Goal: Find specific page/section: Find specific page/section

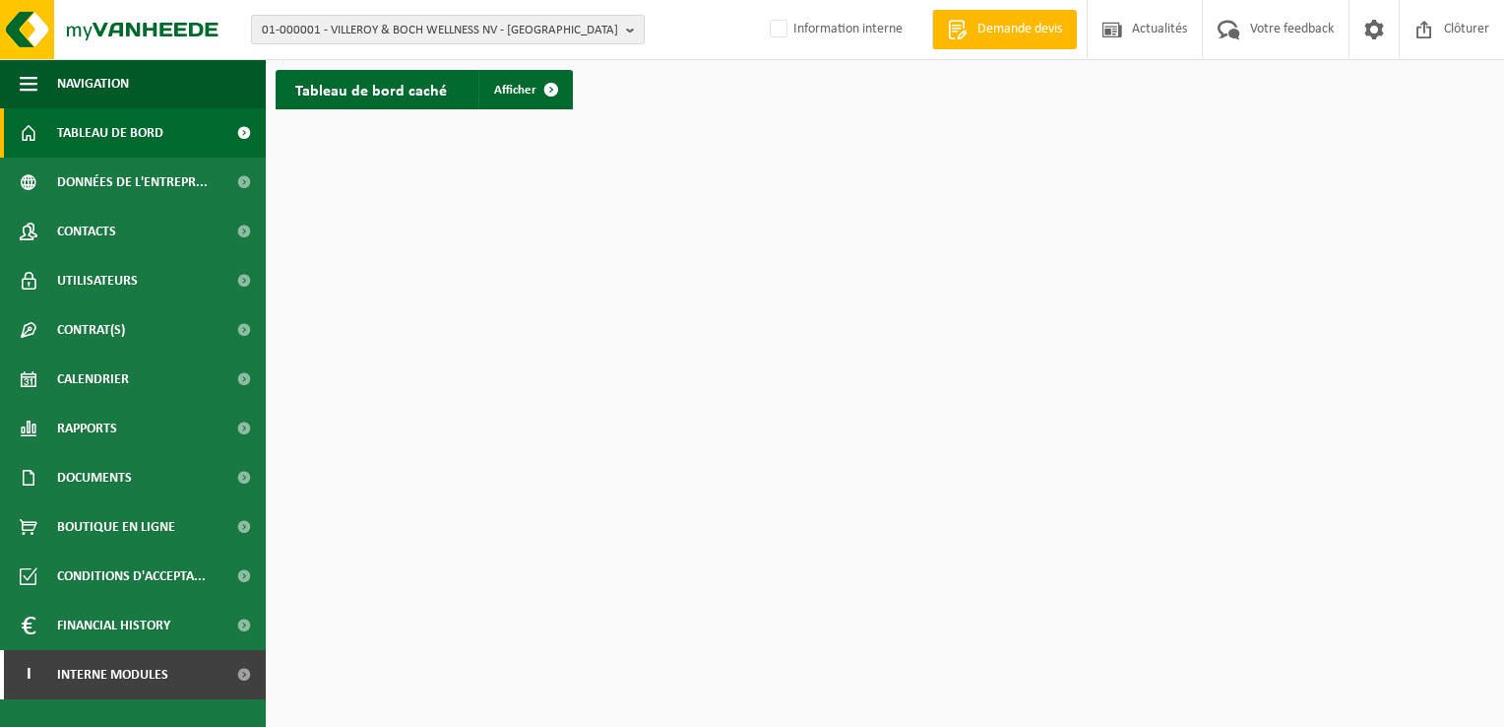
click at [508, 20] on span "01-000001 - VILLEROY & BOCH WELLNESS NV - ROESELARE" at bounding box center [440, 31] width 356 height 30
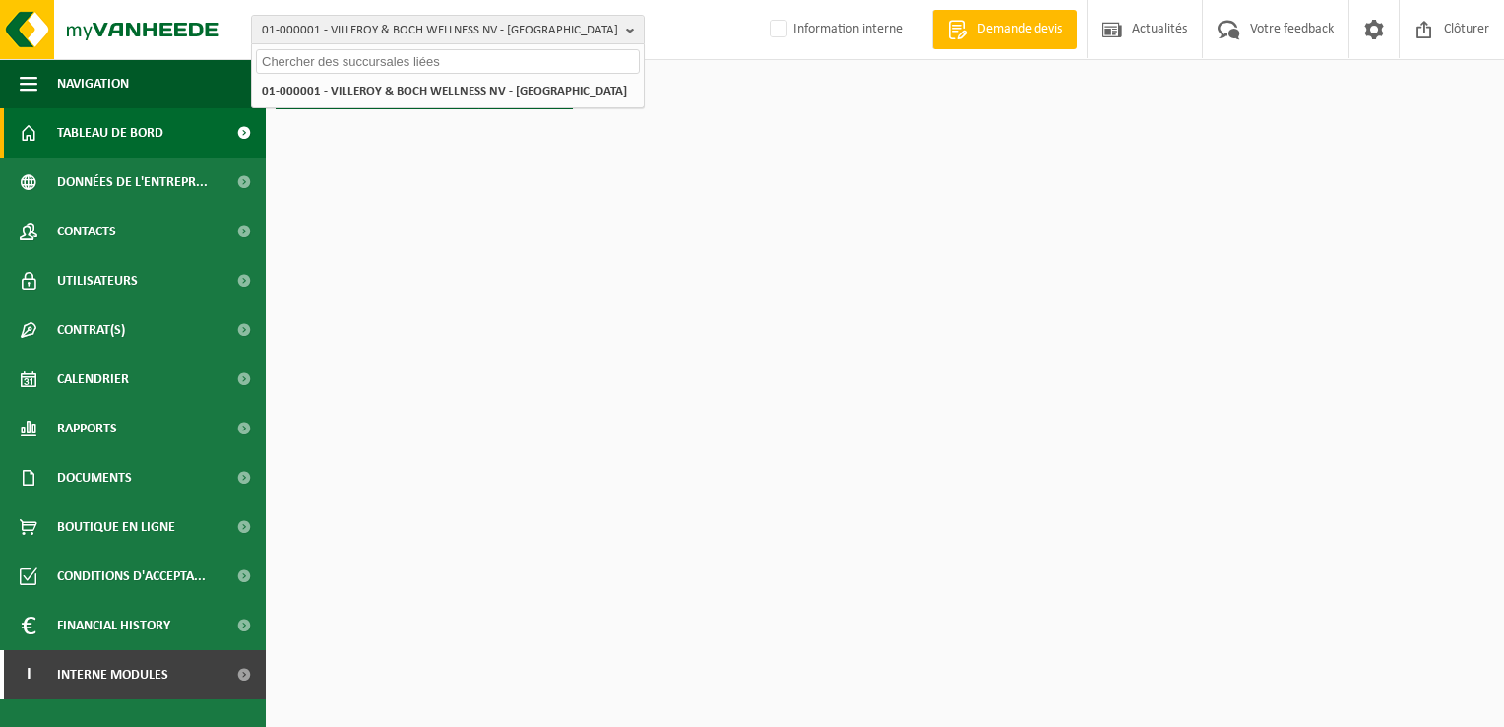
click at [338, 61] on input "text" at bounding box center [448, 61] width 384 height 25
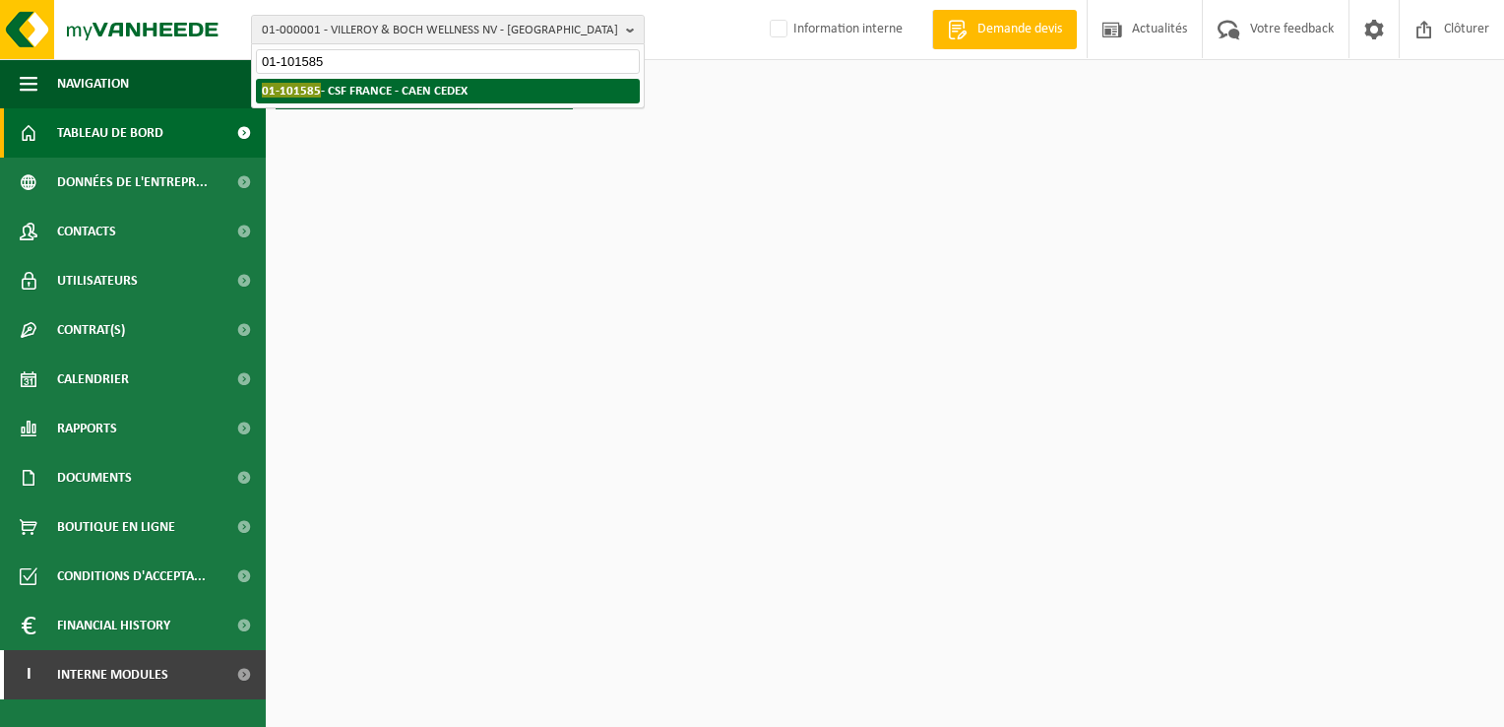
type input "01-101585"
click at [376, 94] on strong "01-101585 - CSF FRANCE - CAEN CEDEX" at bounding box center [365, 90] width 206 height 15
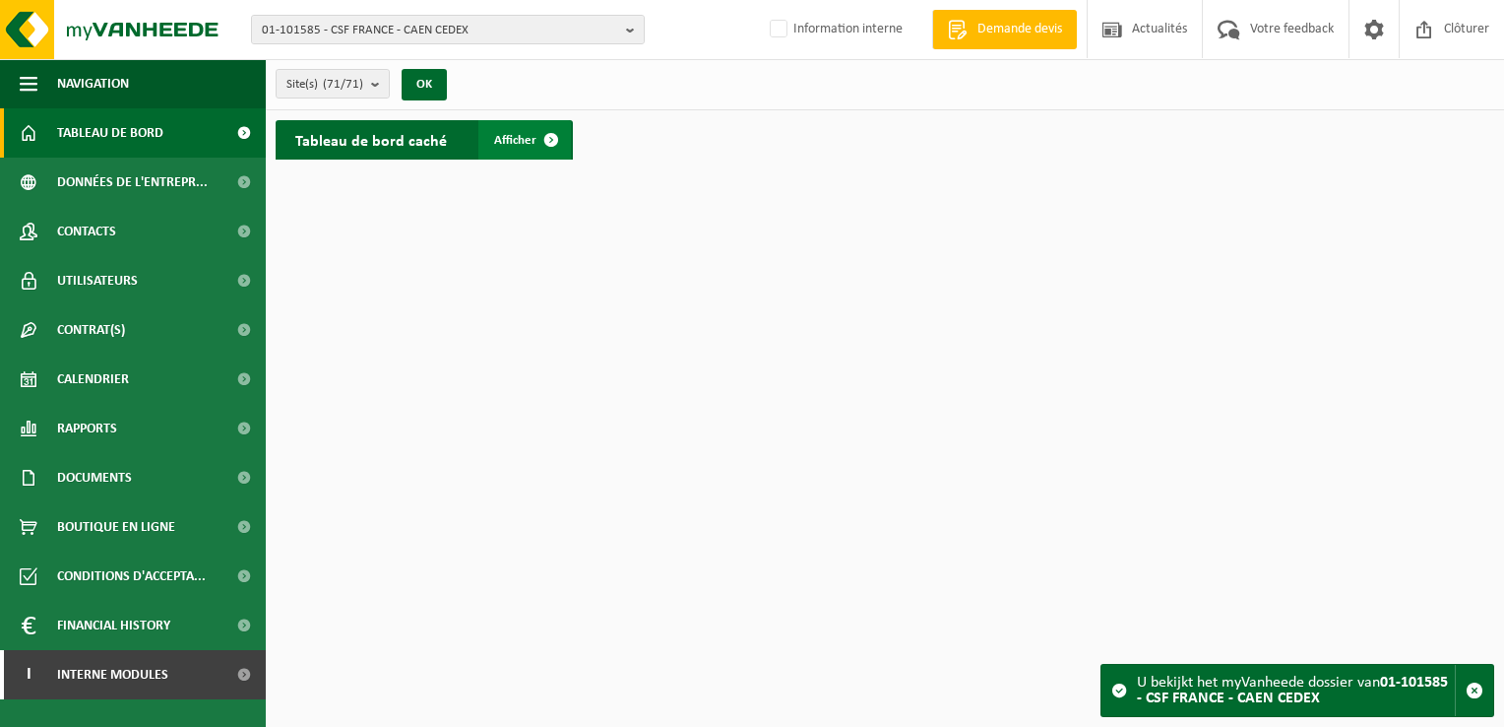
click at [549, 132] on span at bounding box center [551, 139] width 39 height 39
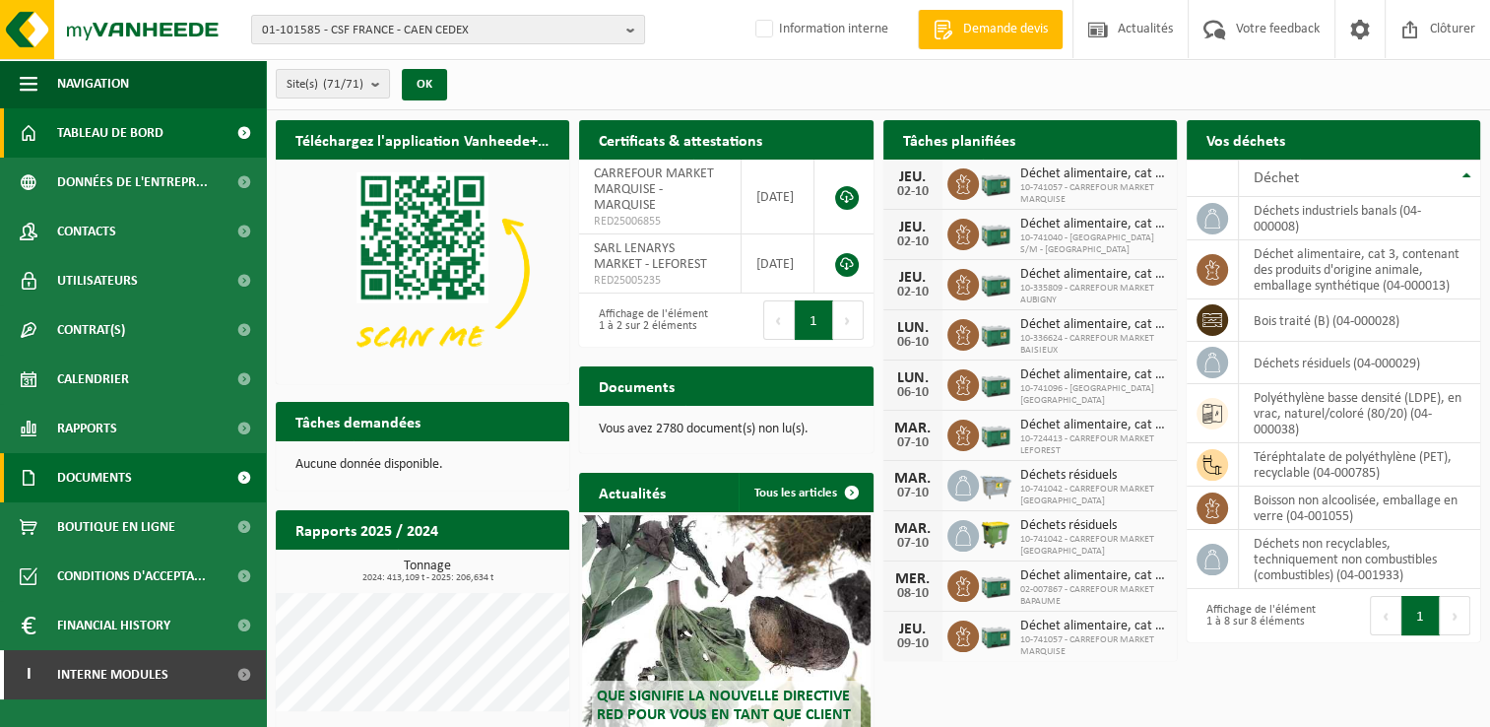
click at [121, 472] on span "Documents" at bounding box center [94, 477] width 75 height 49
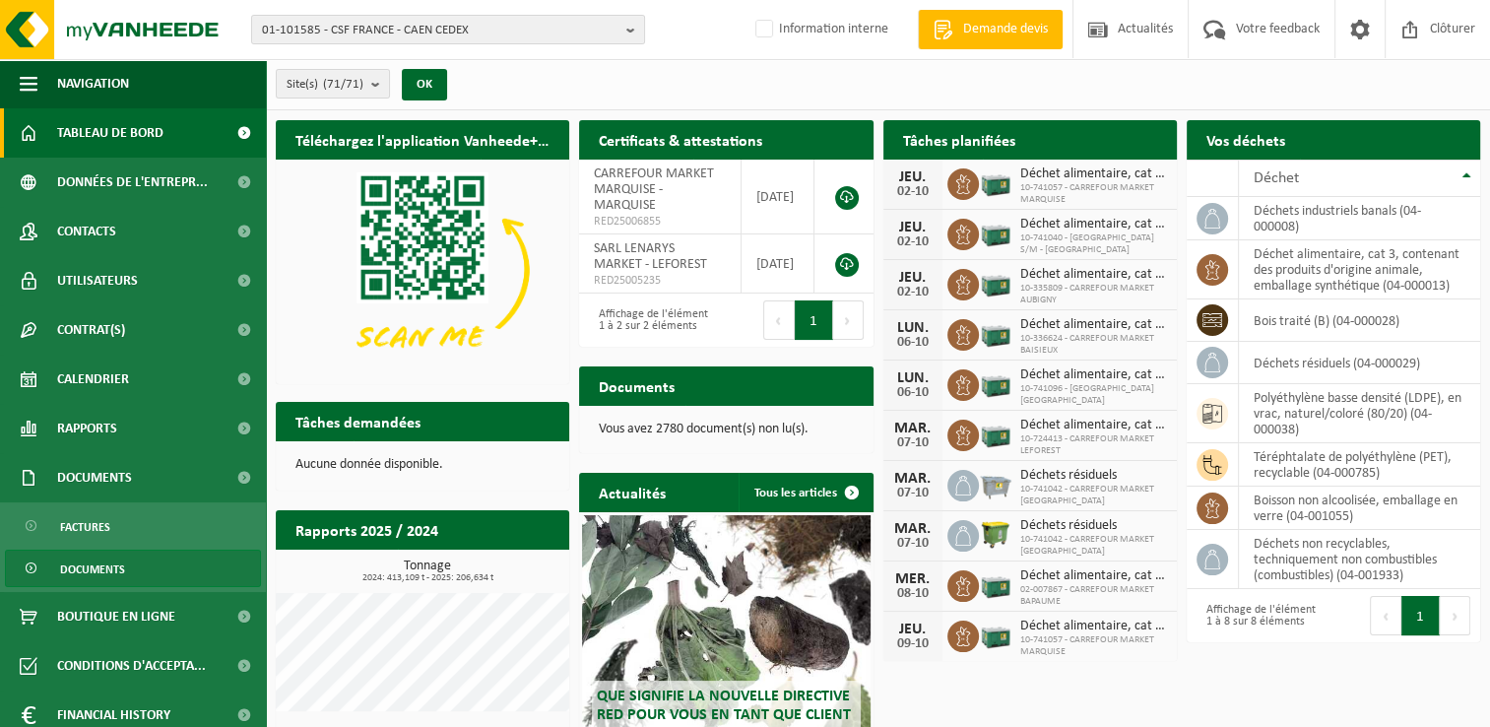
click at [98, 567] on span "Documents" at bounding box center [92, 568] width 65 height 37
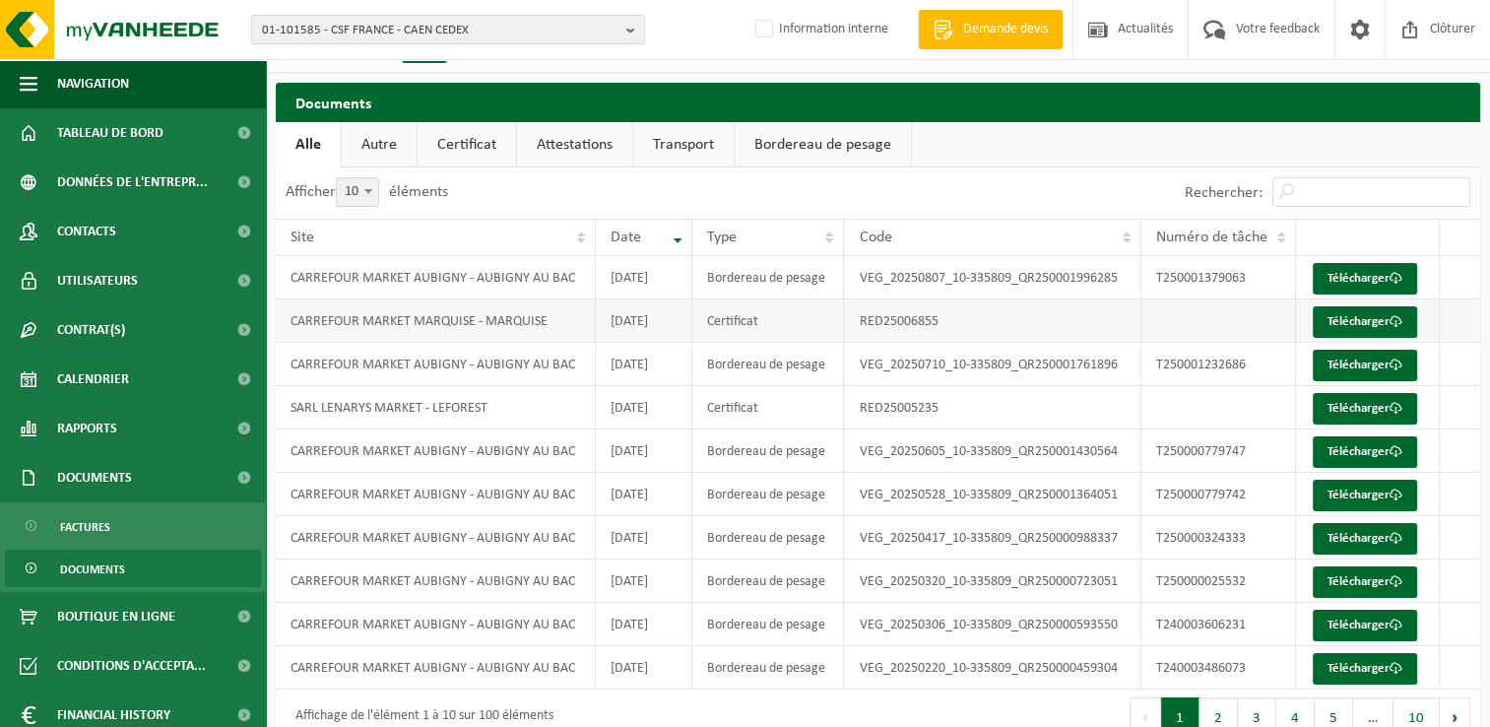
scroll to position [71, 0]
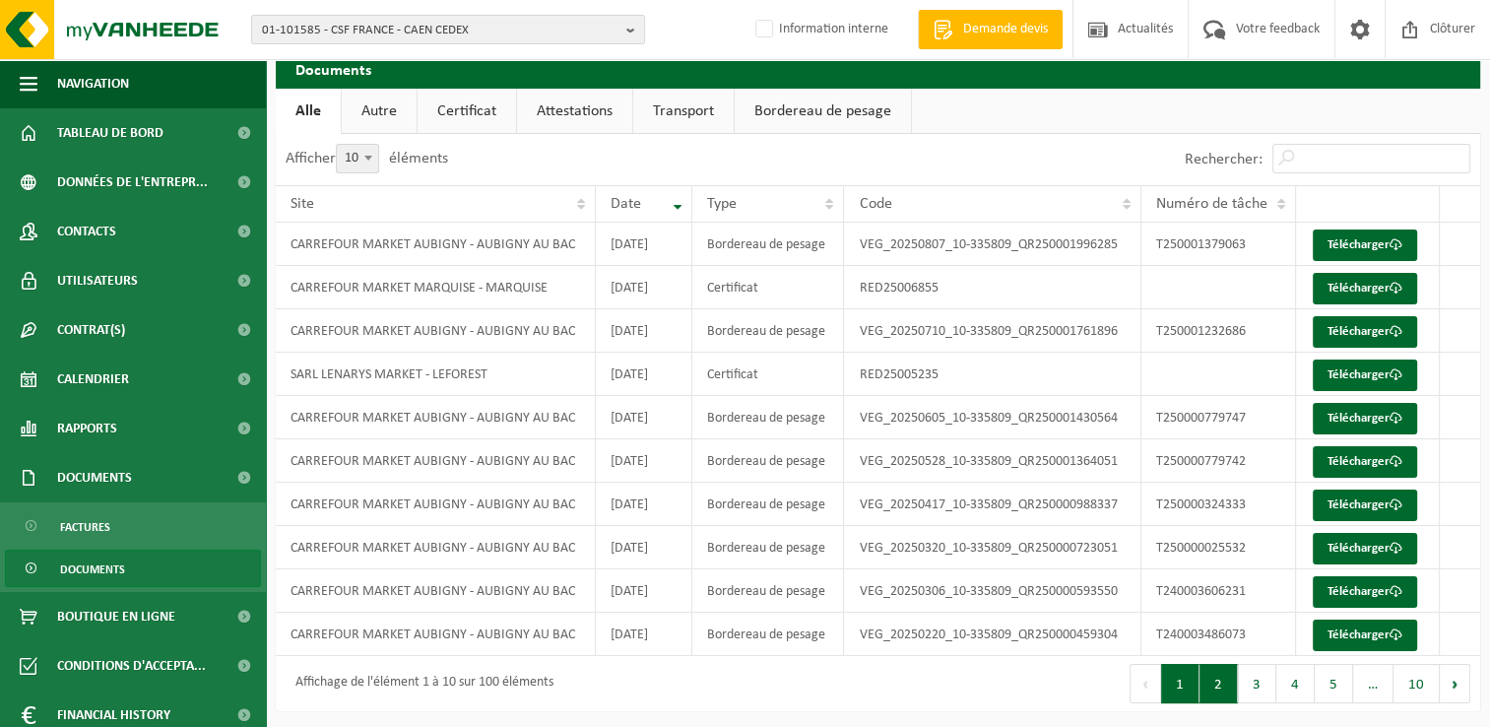
click at [1227, 684] on button "2" at bounding box center [1218, 683] width 38 height 39
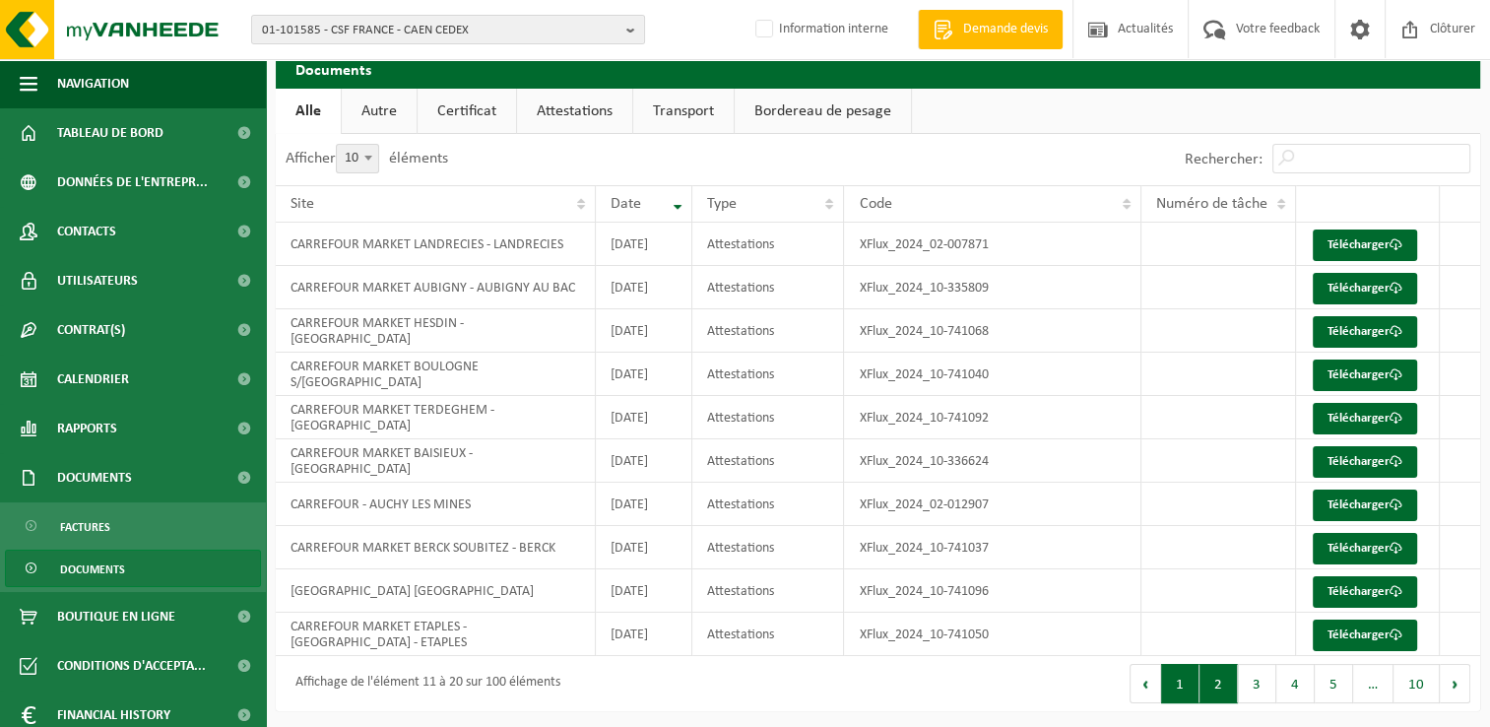
click at [1177, 674] on button "1" at bounding box center [1180, 683] width 38 height 39
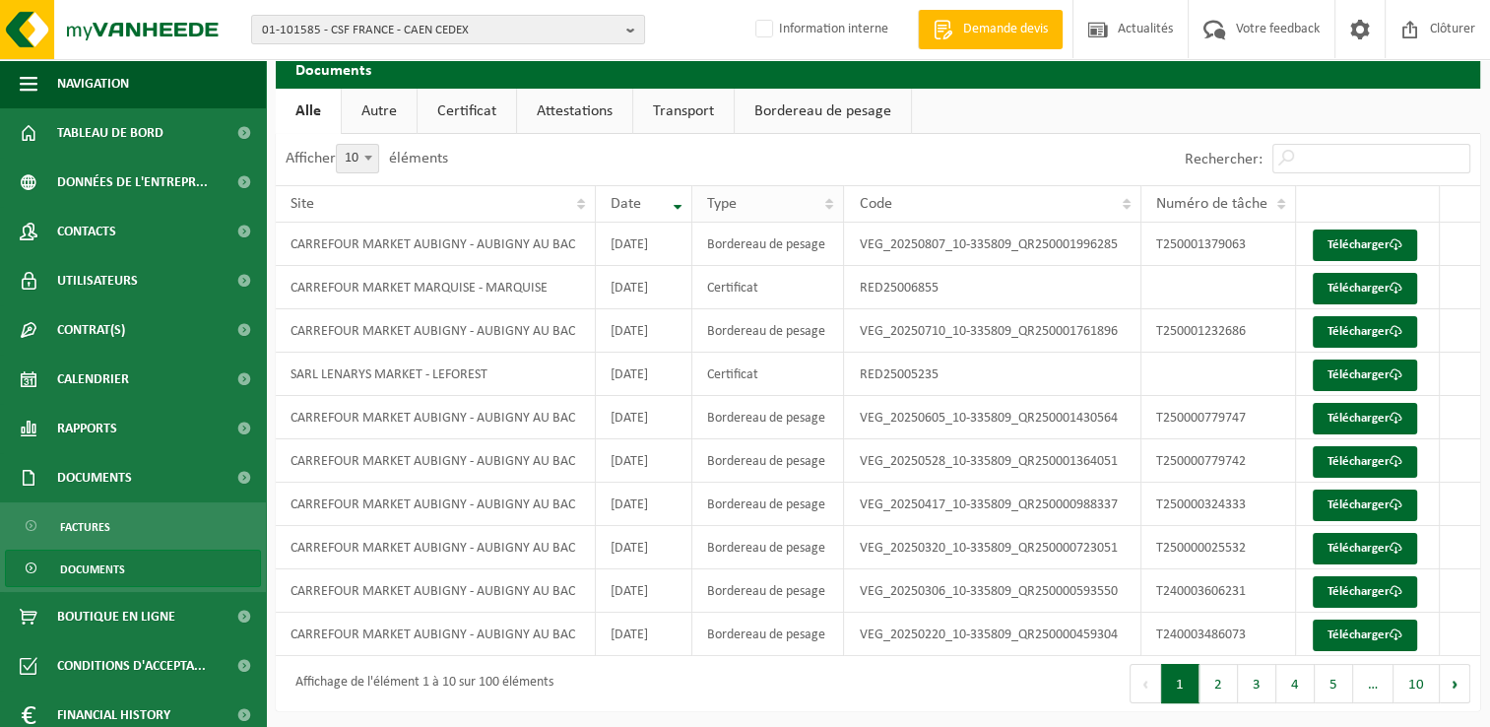
click at [831, 198] on th "Type" at bounding box center [768, 203] width 152 height 37
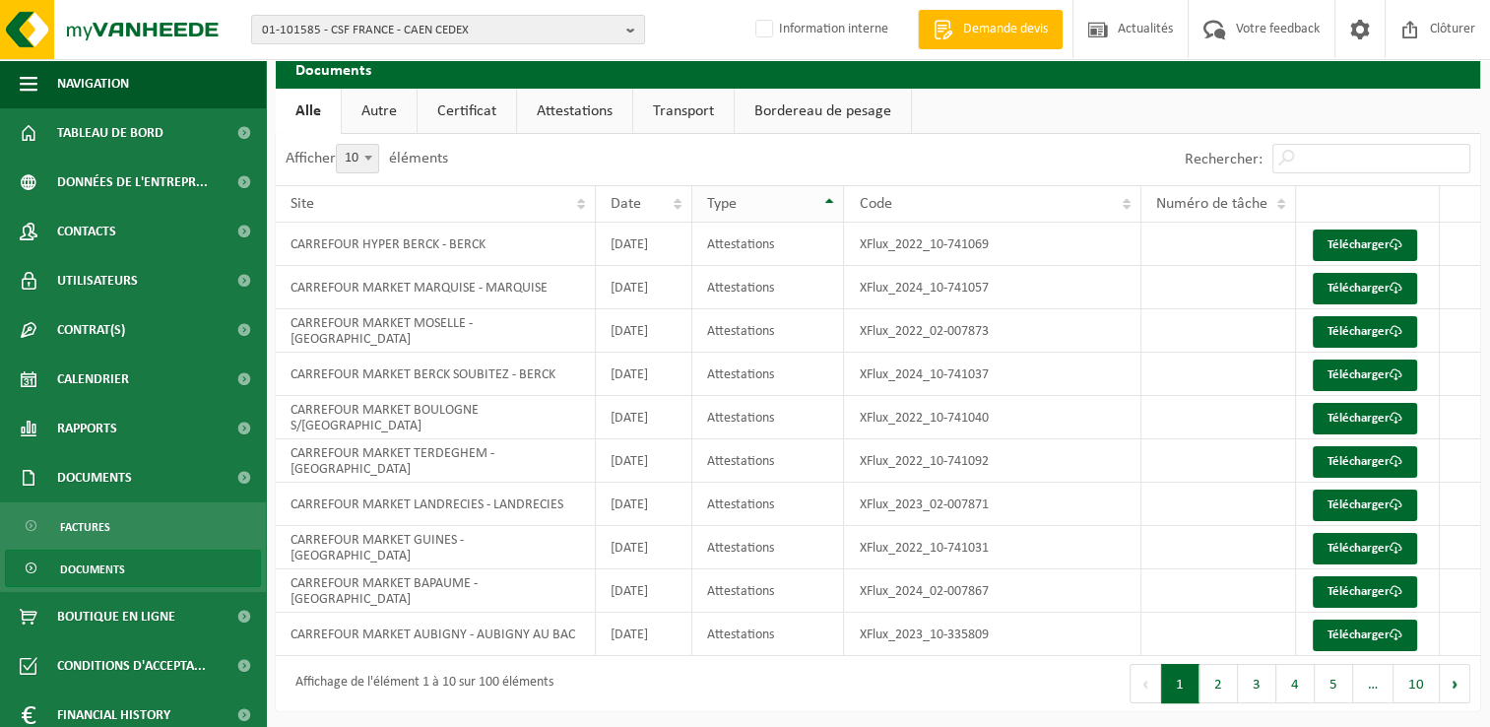
click at [827, 196] on th "Type" at bounding box center [768, 203] width 152 height 37
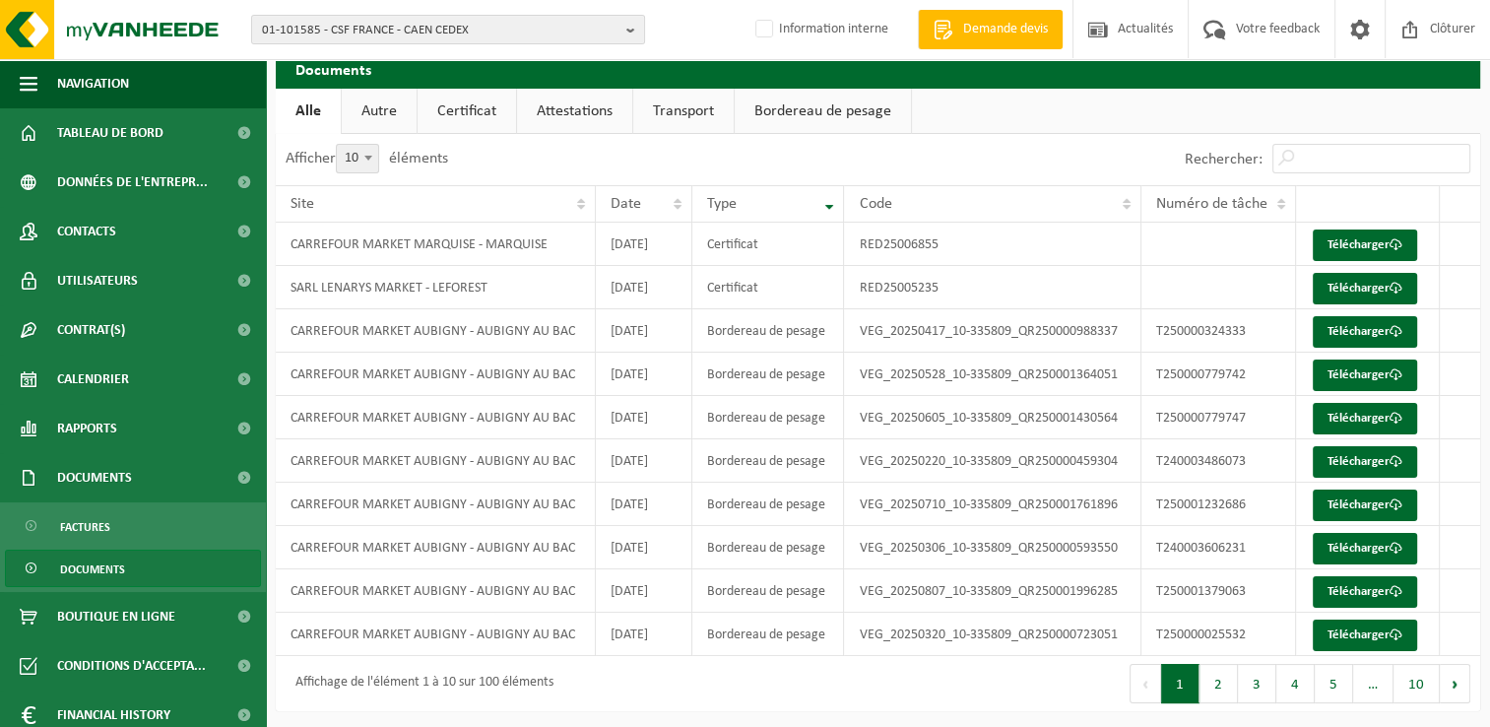
scroll to position [0, 0]
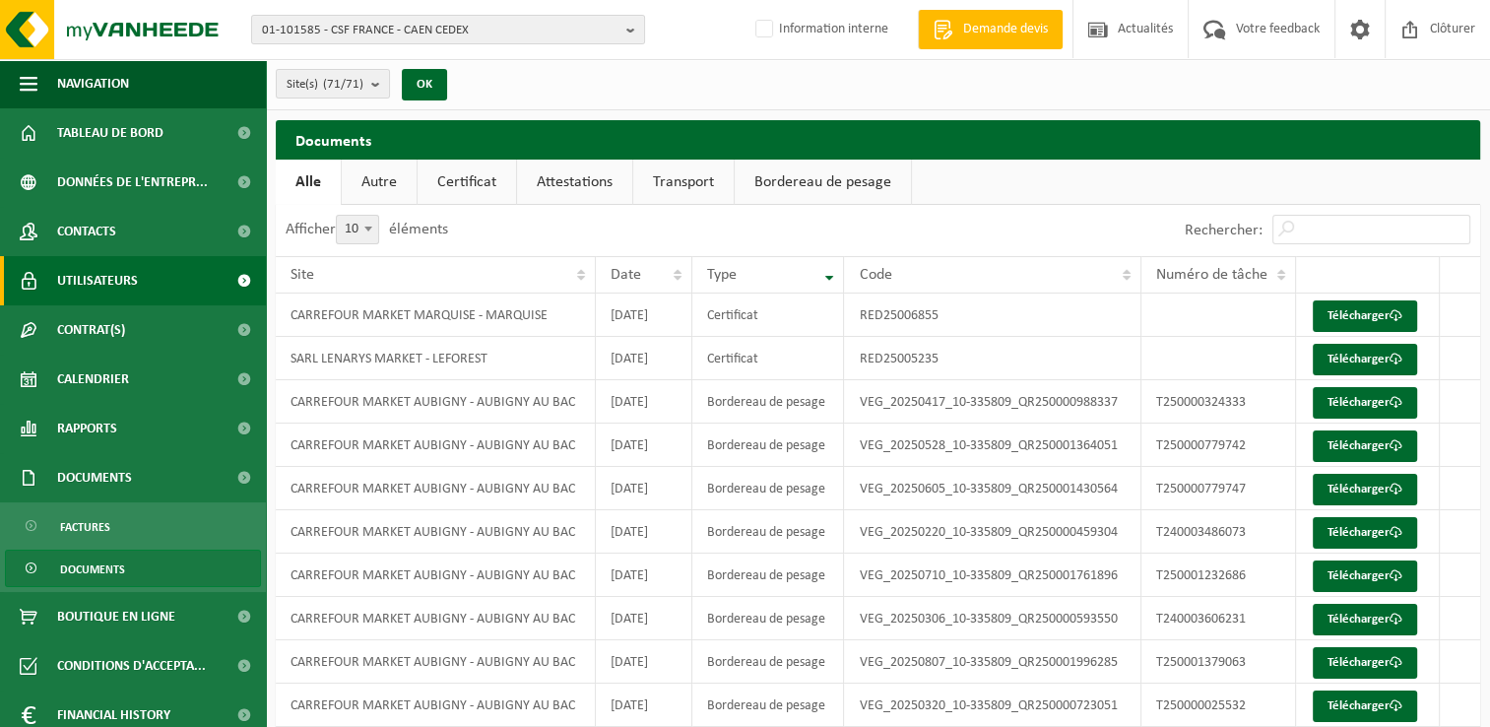
click at [106, 277] on span "Utilisateurs" at bounding box center [97, 280] width 81 height 49
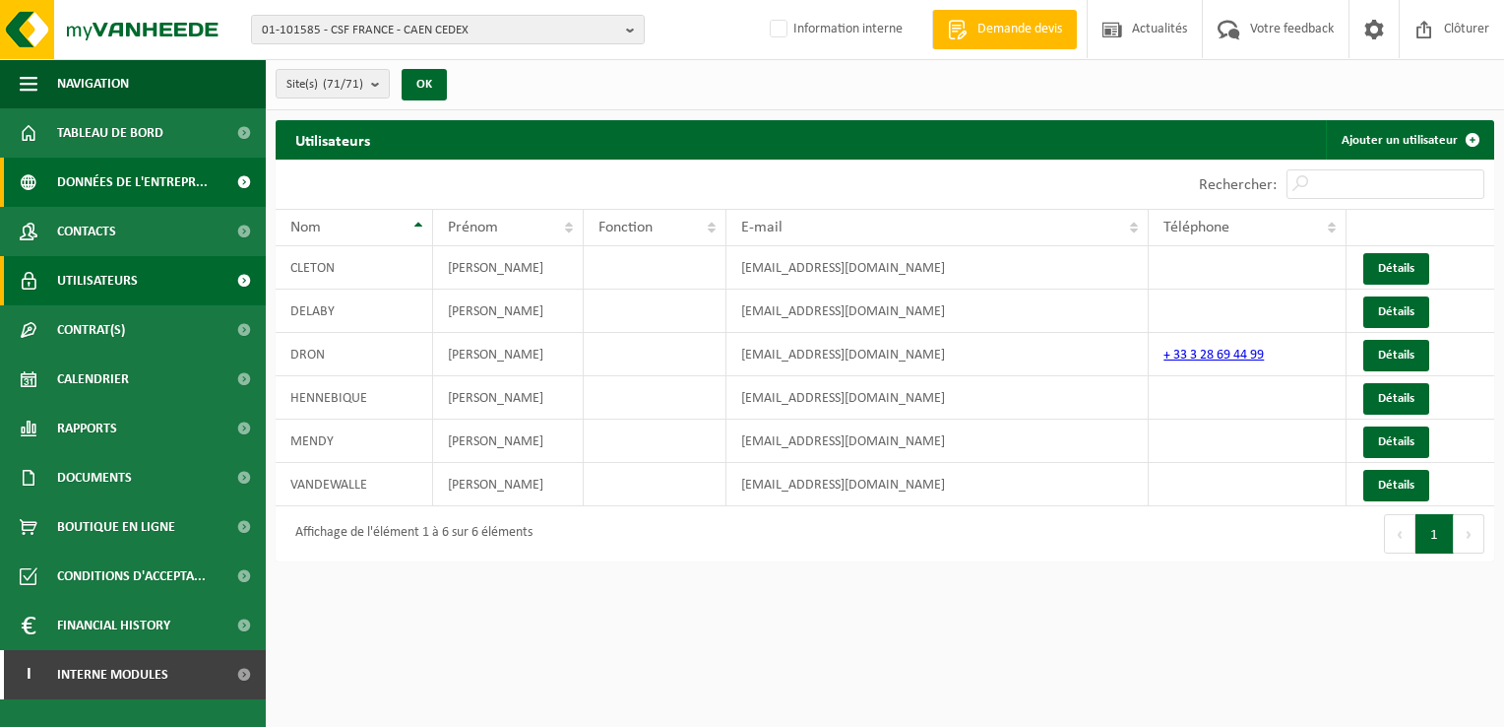
click at [152, 183] on span "Données de l'entrepr..." at bounding box center [132, 182] width 151 height 49
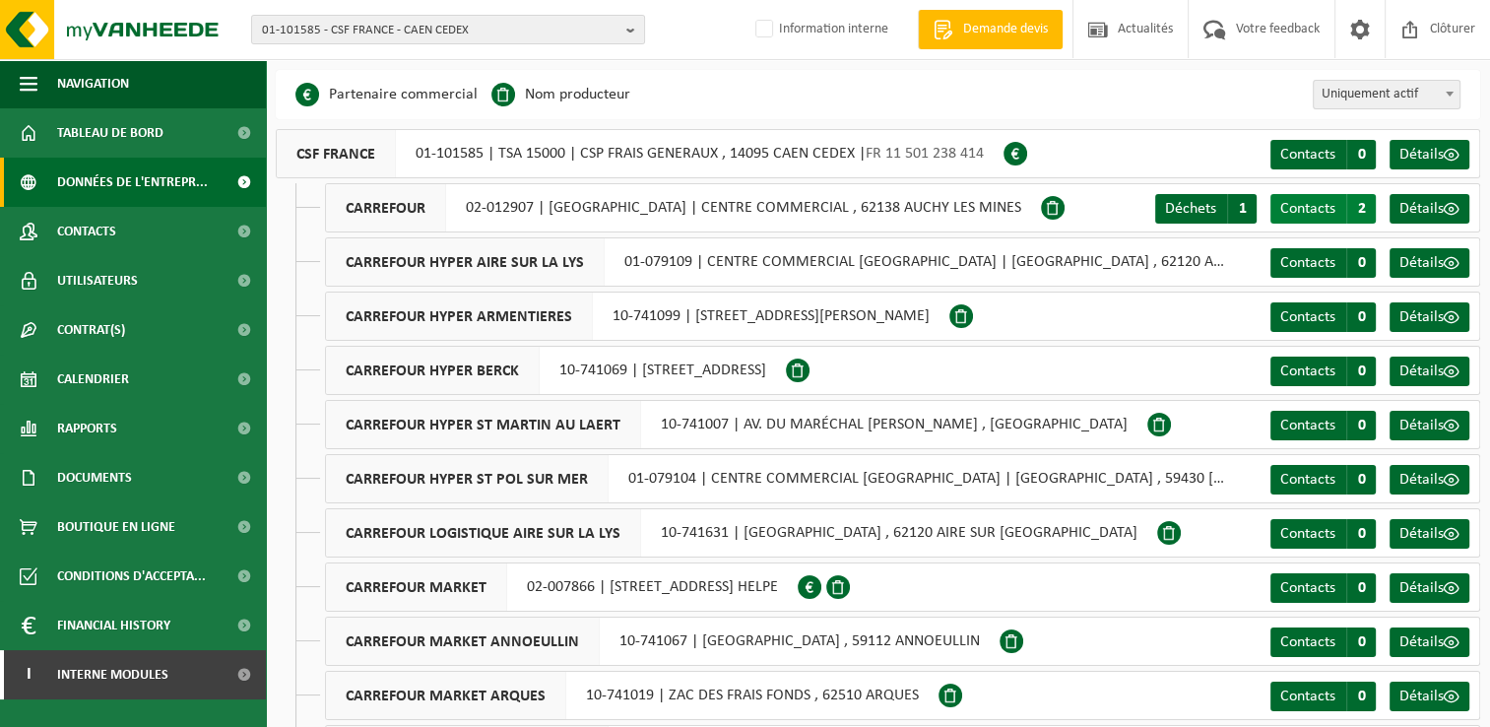
click at [1328, 206] on span "Contacts" at bounding box center [1307, 209] width 55 height 16
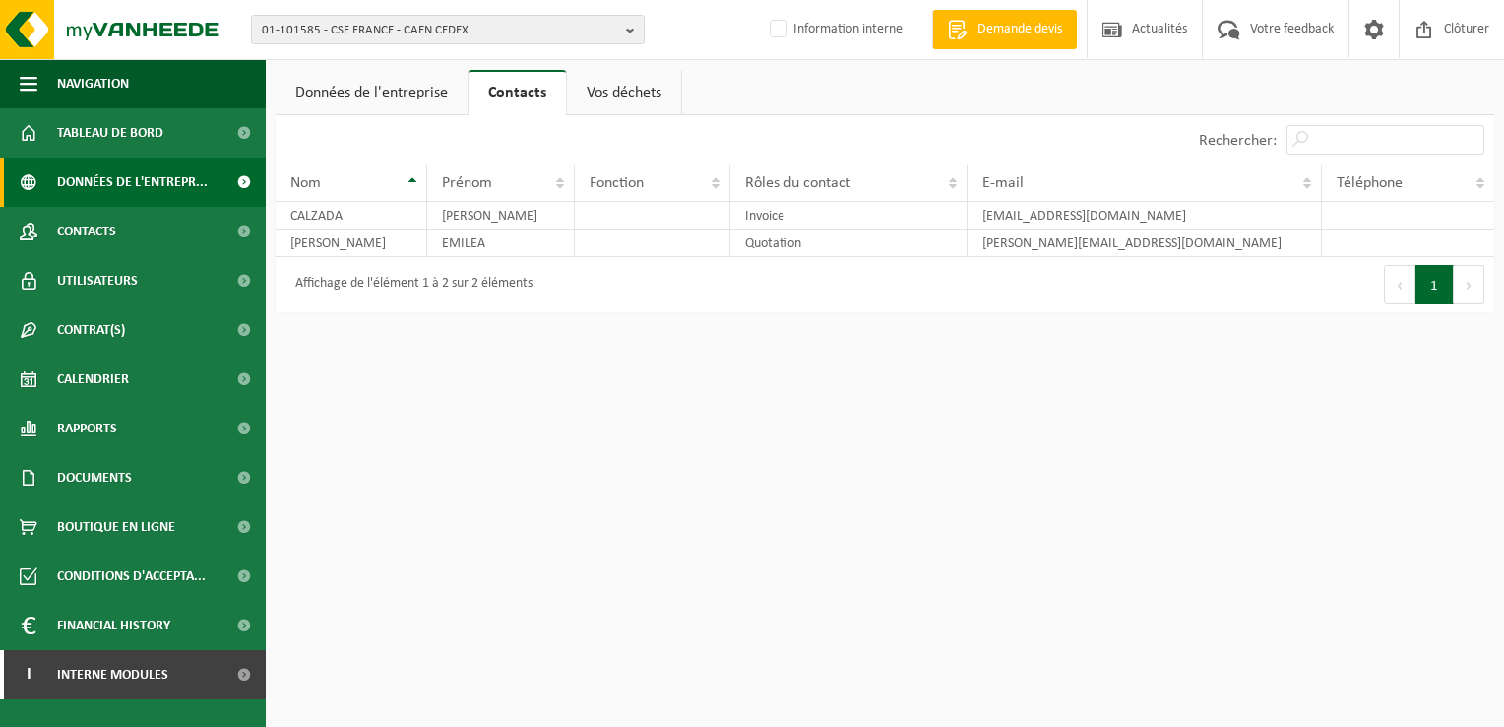
click at [178, 177] on span "Données de l'entrepr..." at bounding box center [132, 182] width 151 height 49
